Goal: Check status: Check status

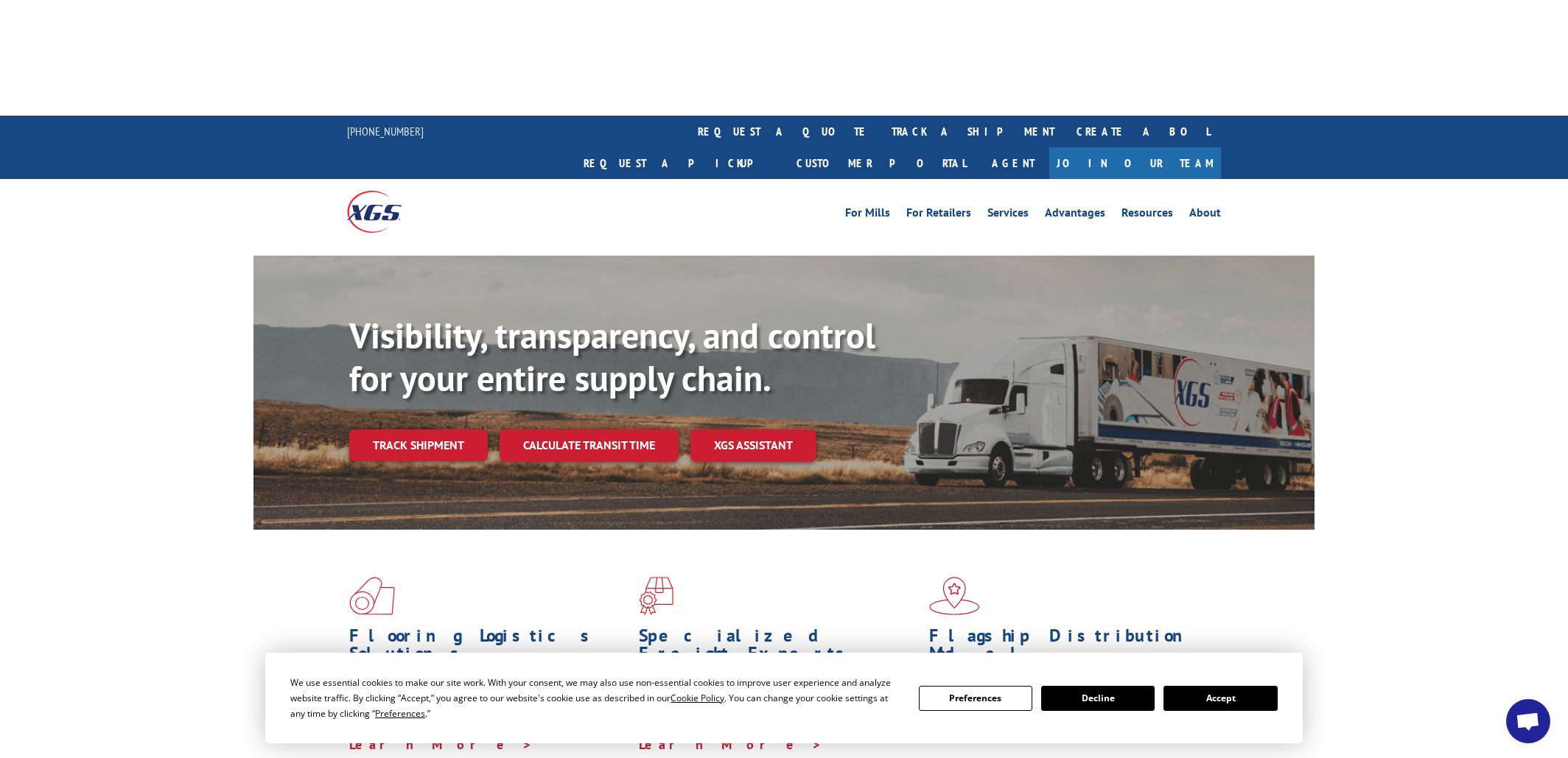
click at [1200, 698] on button "Accept" at bounding box center [1220, 698] width 113 height 25
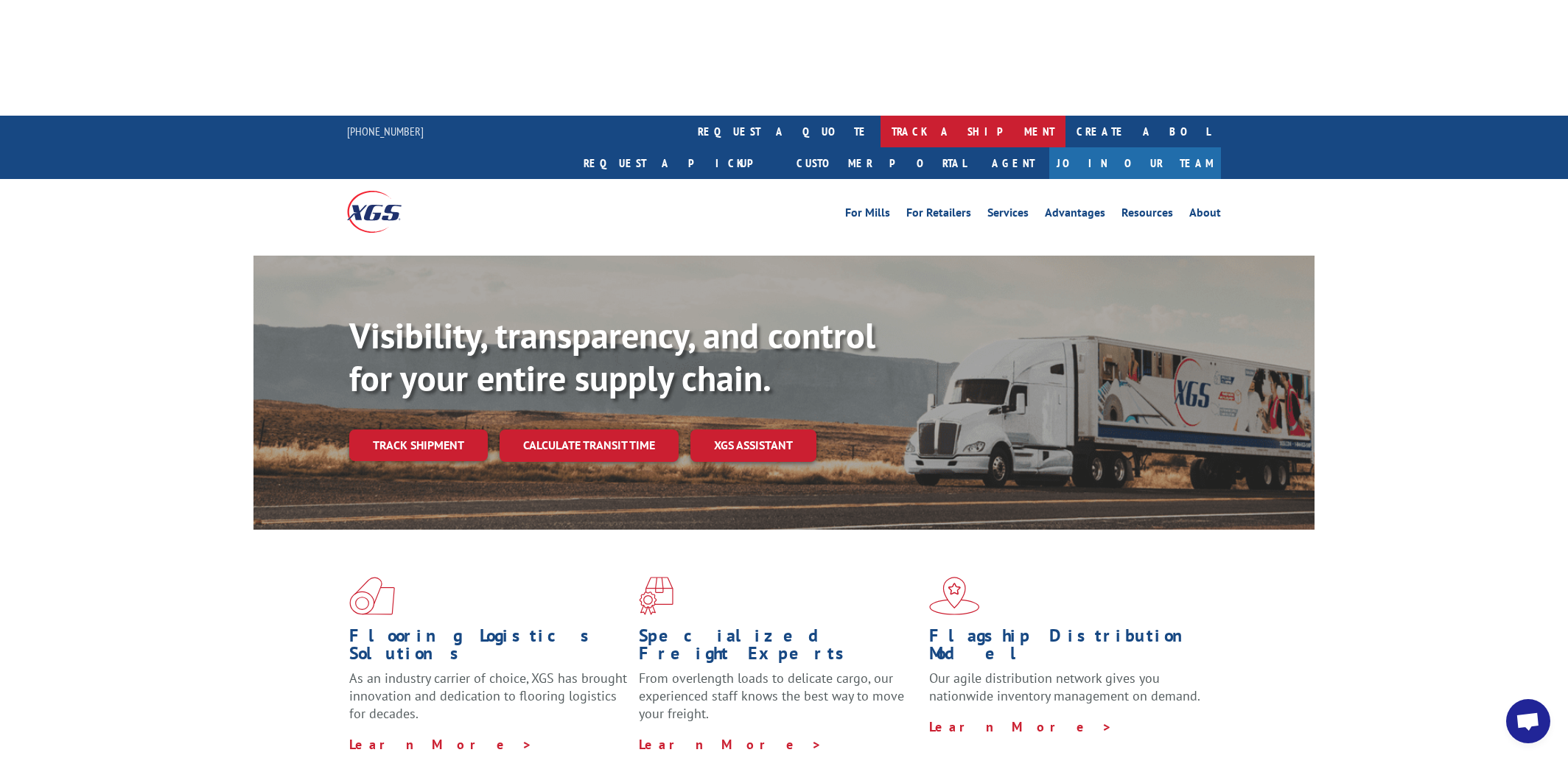
click at [881, 116] on link "track a shipment" at bounding box center [973, 132] width 185 height 31
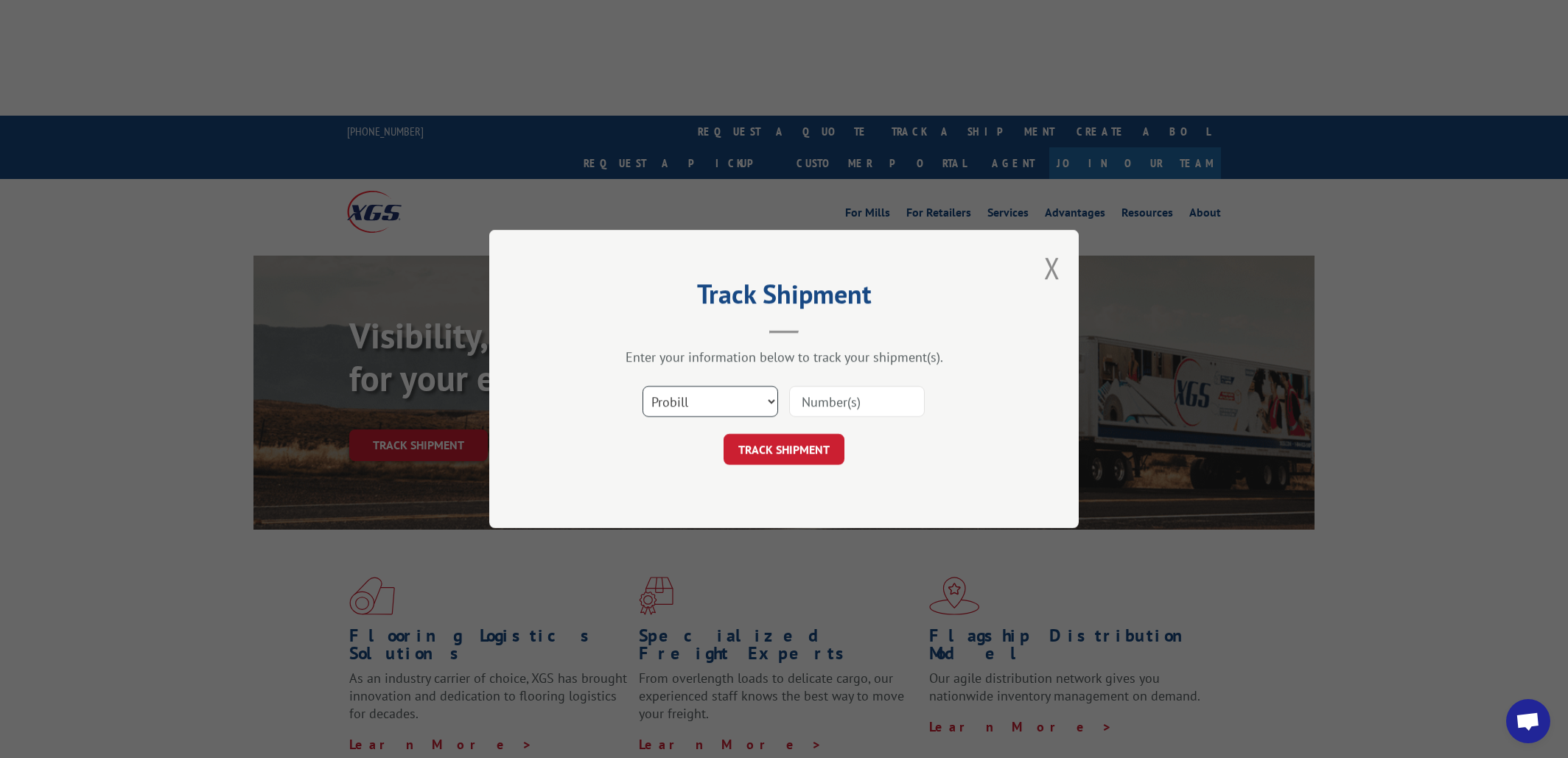
click at [700, 403] on select "Select category... Probill BOL PO" at bounding box center [711, 402] width 136 height 31
select select "bol"
click at [643, 386] on select "Select category... Probill BOL PO" at bounding box center [711, 402] width 136 height 31
click at [919, 398] on input at bounding box center [857, 402] width 136 height 31
type input "3393037"
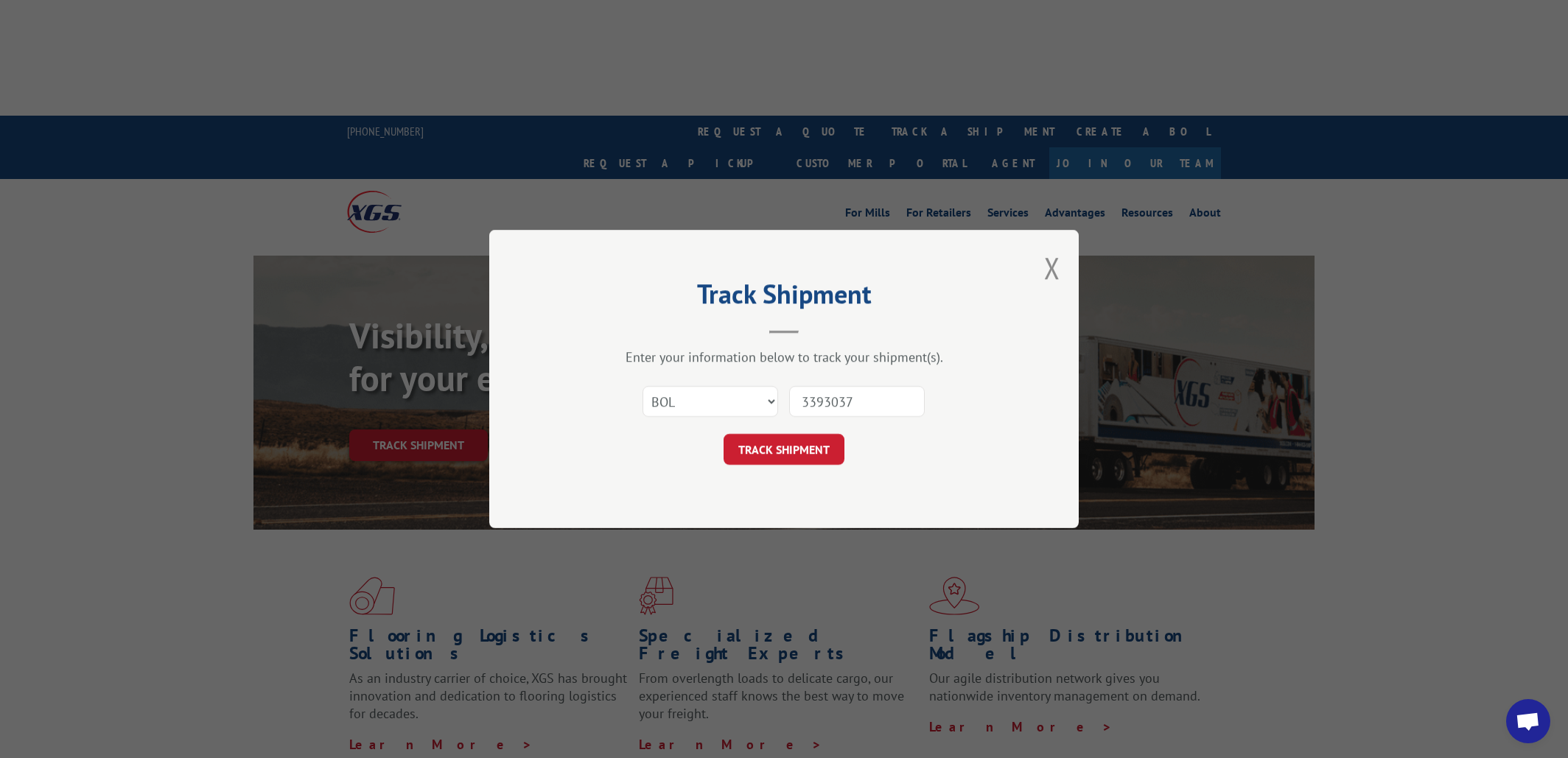
click button "TRACK SHIPMENT" at bounding box center [784, 450] width 121 height 31
